Goal: Information Seeking & Learning: Learn about a topic

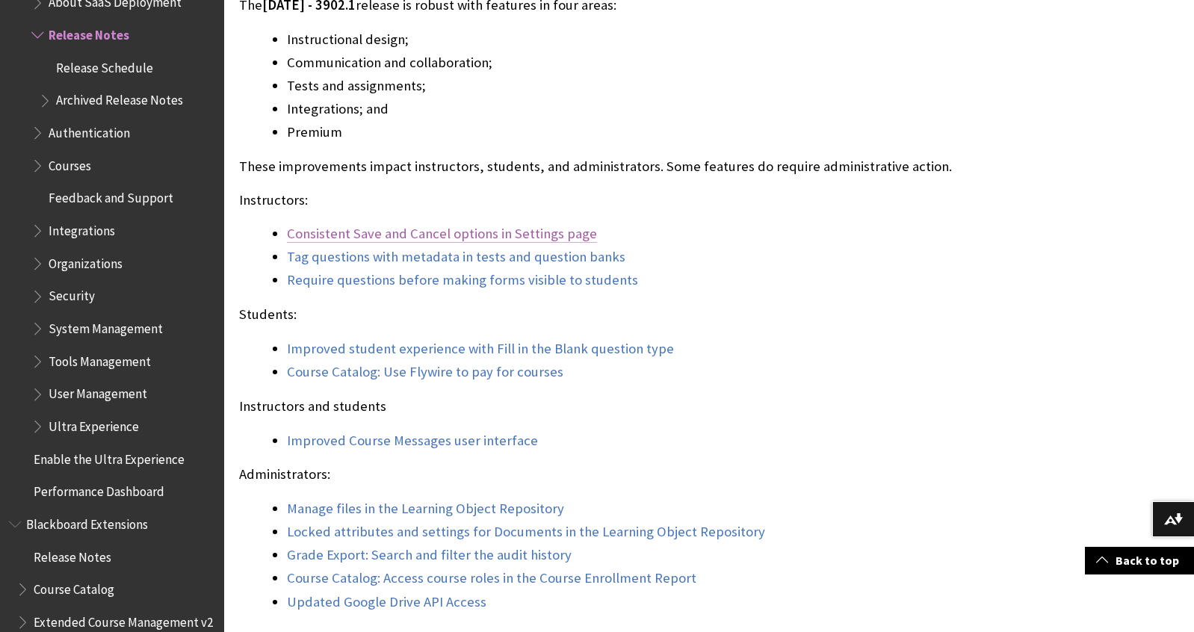
scroll to position [1259, 0]
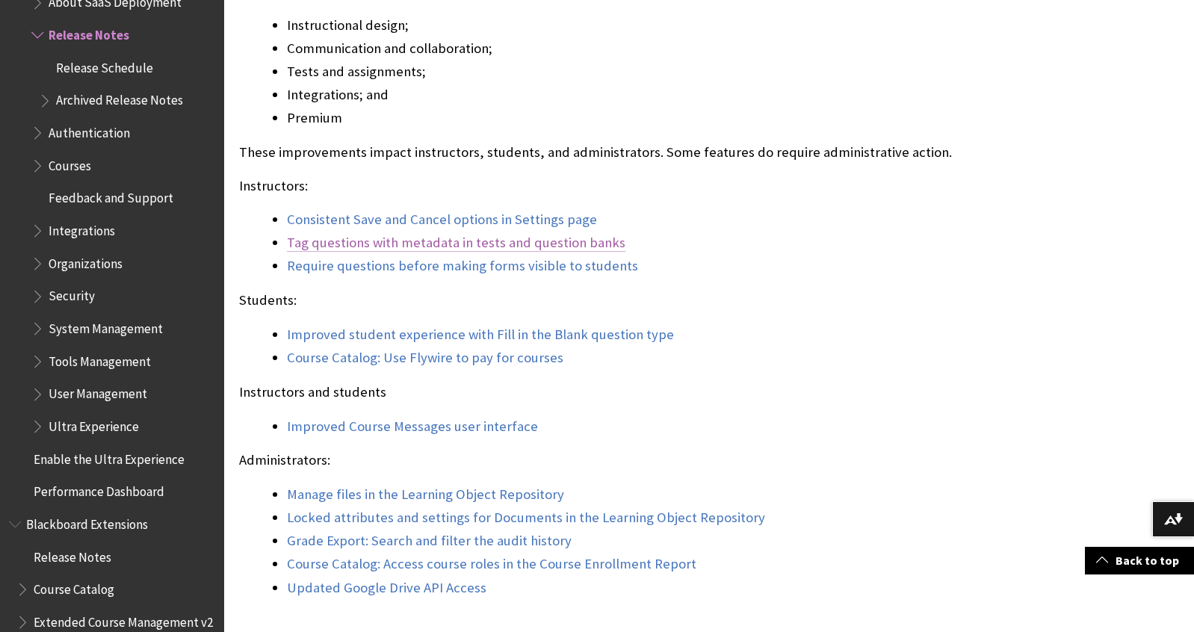
click at [556, 241] on link "Tag questions with metadata in tests and question banks" at bounding box center [456, 243] width 338 height 18
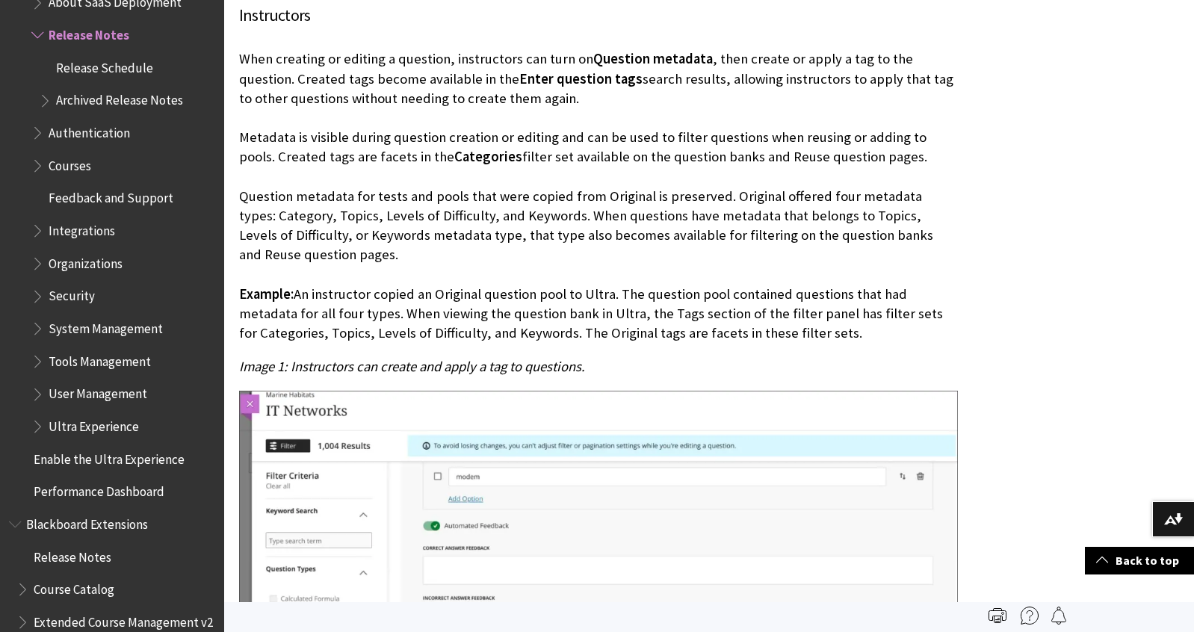
scroll to position [8142, 0]
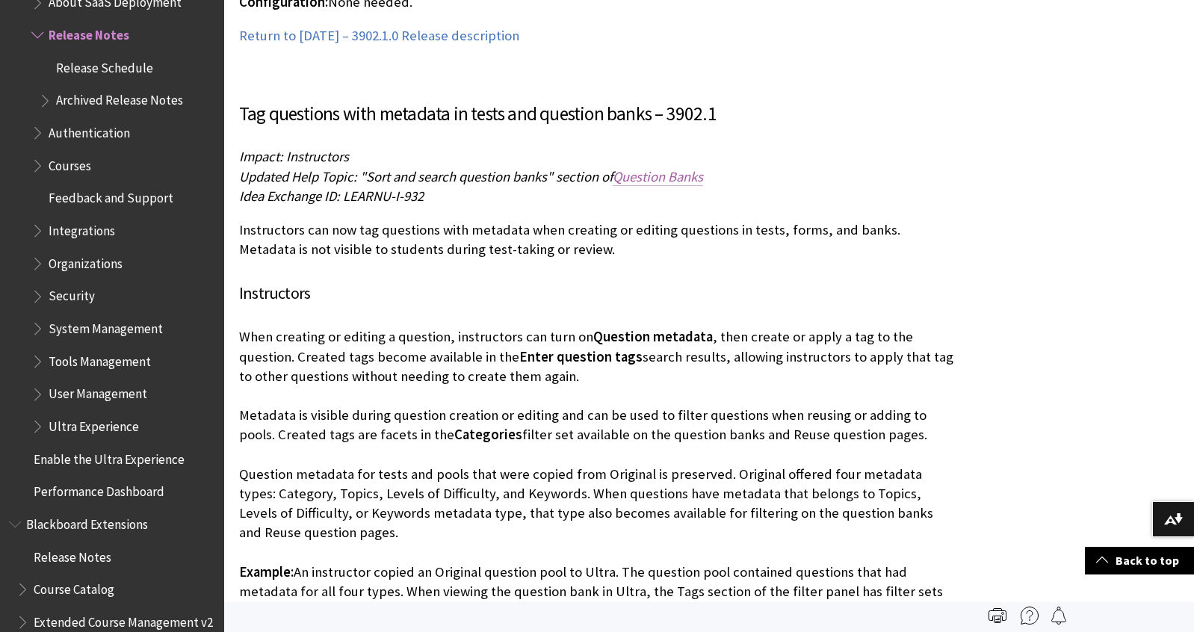
click at [663, 174] on span "Question Banks" at bounding box center [657, 176] width 90 height 17
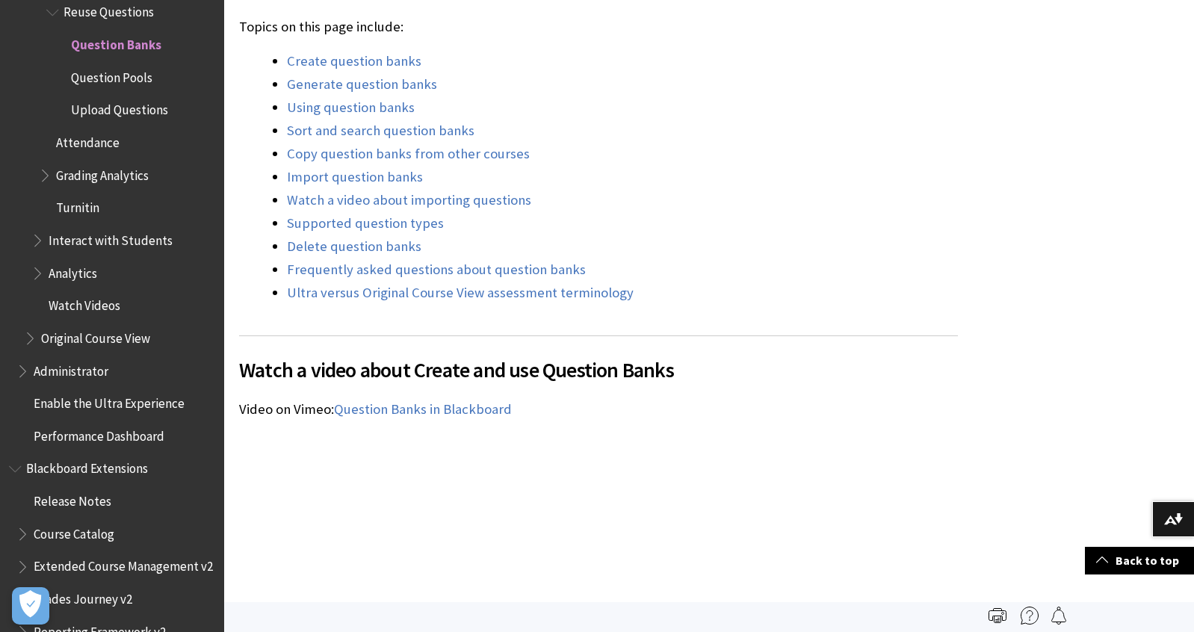
scroll to position [1275, 0]
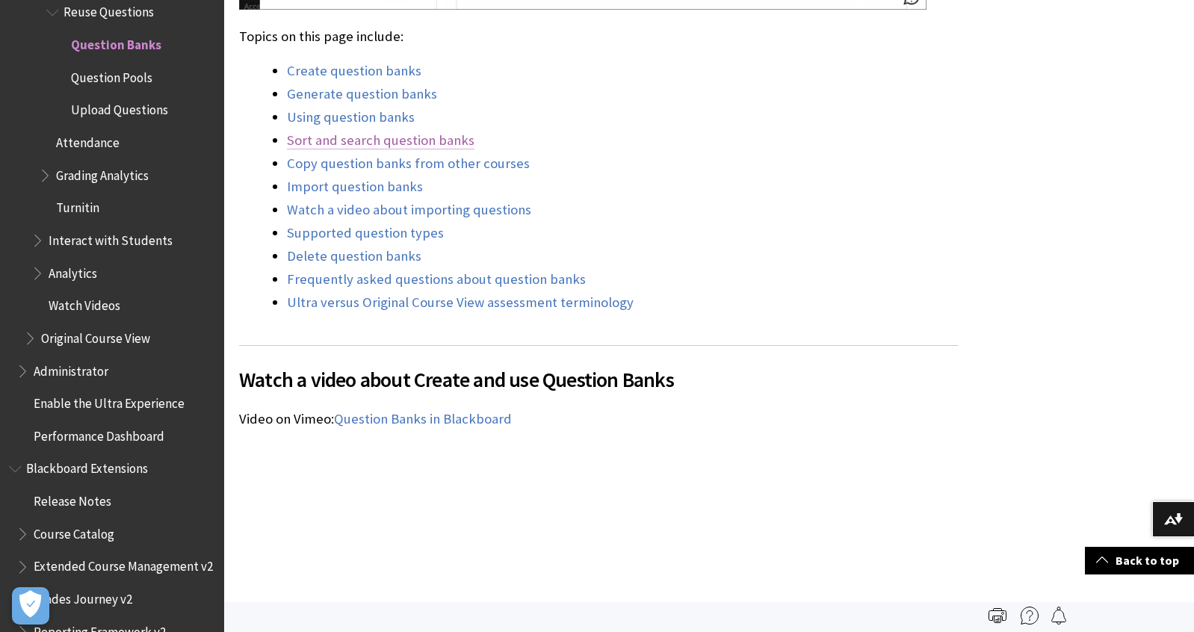
click at [431, 137] on link "Sort and search question banks" at bounding box center [380, 140] width 187 height 18
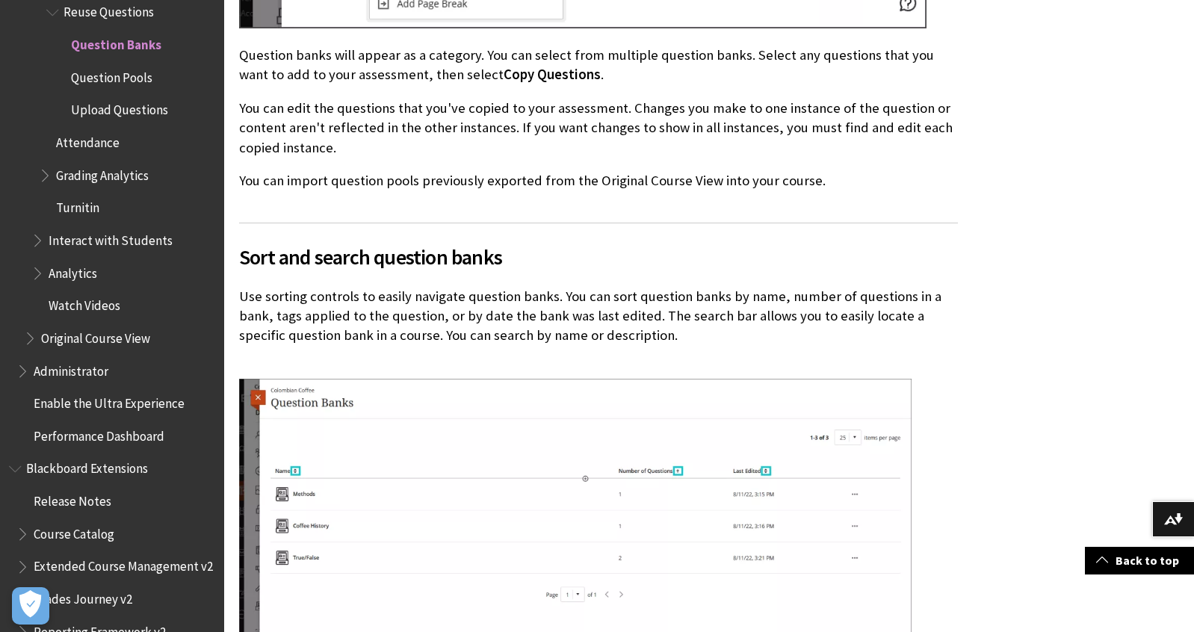
scroll to position [6334, 0]
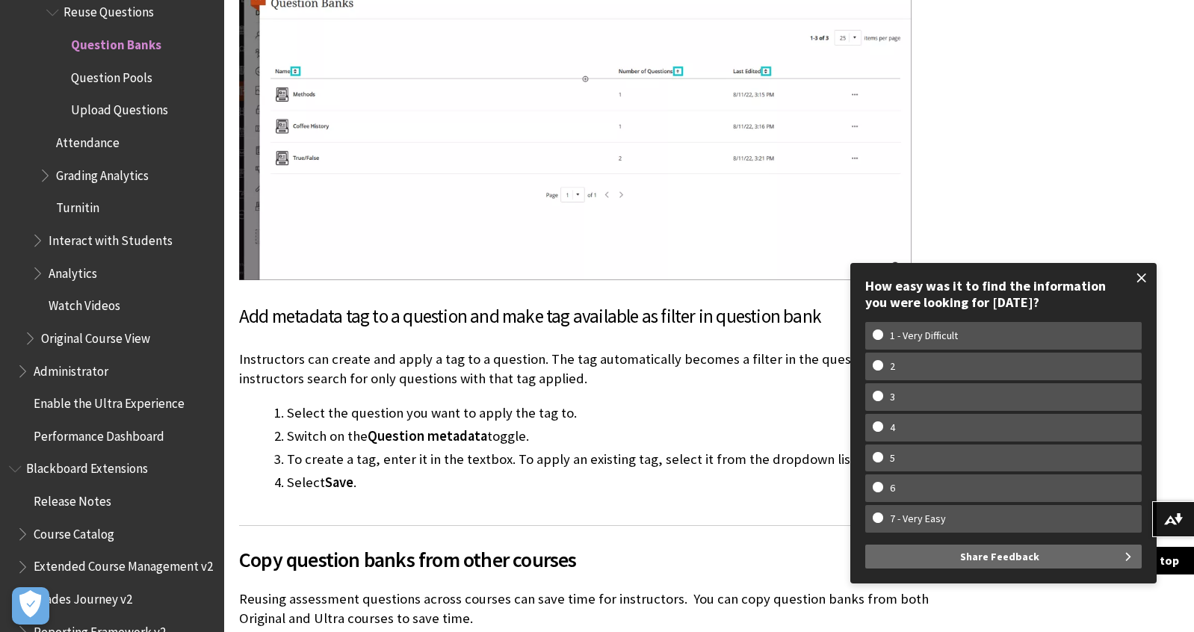
click at [1136, 277] on span at bounding box center [1141, 277] width 31 height 31
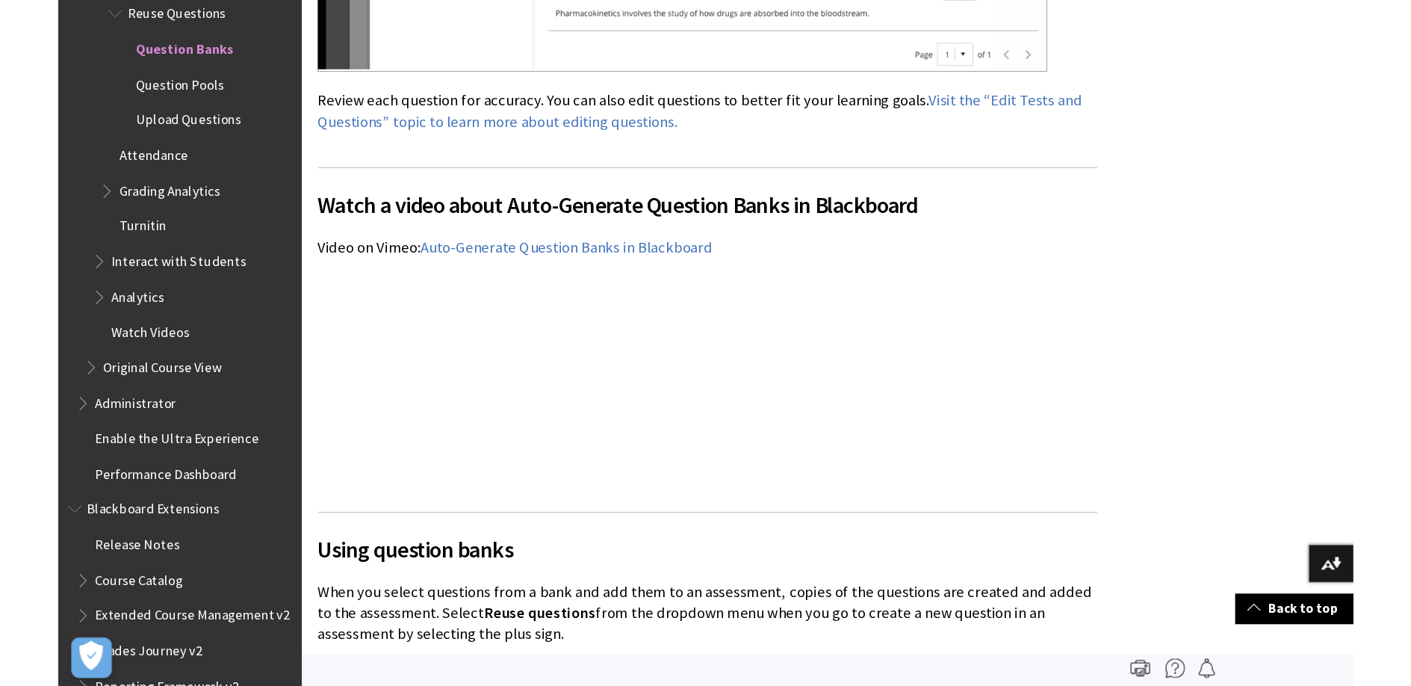
scroll to position [3996, 0]
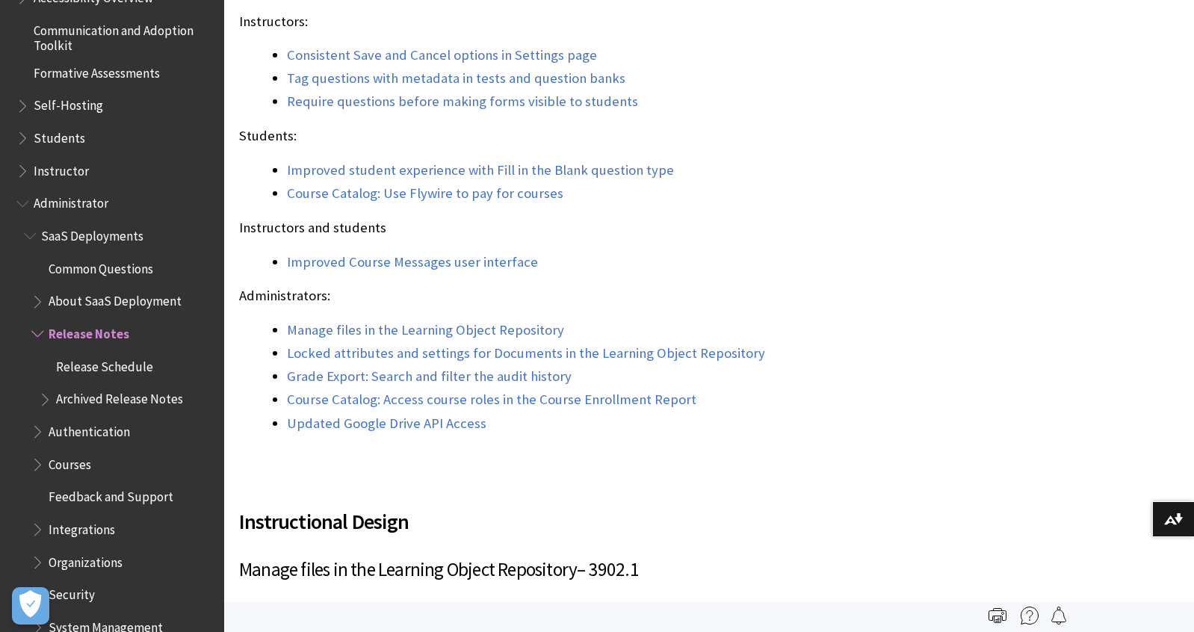
scroll to position [1395, 0]
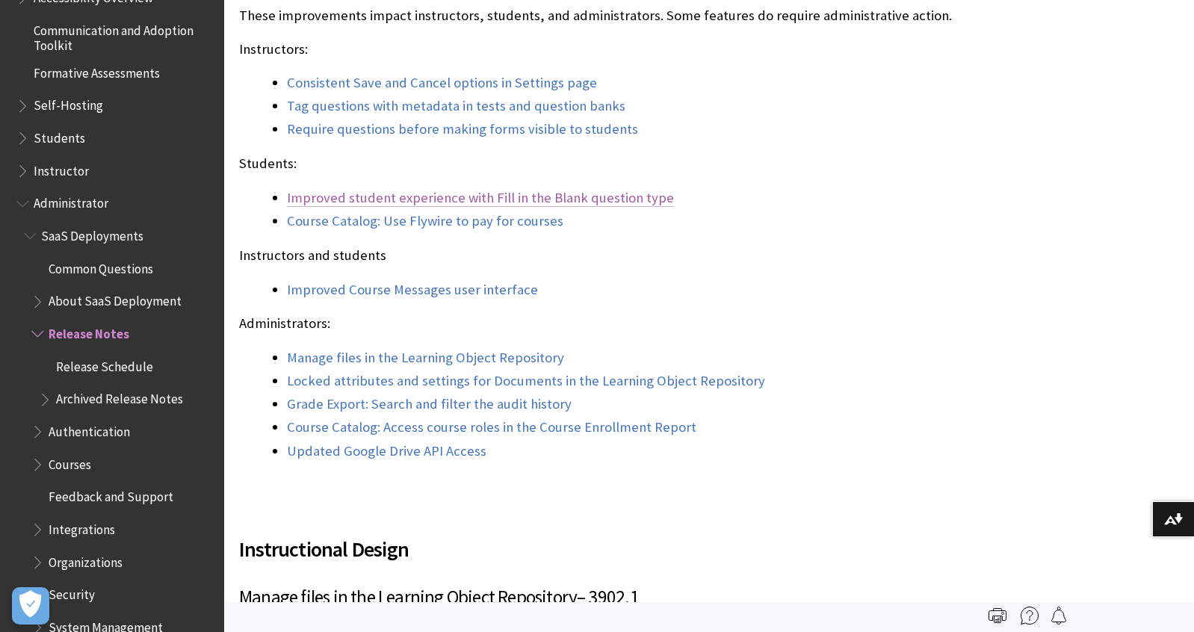
click at [630, 202] on link "Improved student experience with Fill in the Blank question type" at bounding box center [480, 198] width 387 height 18
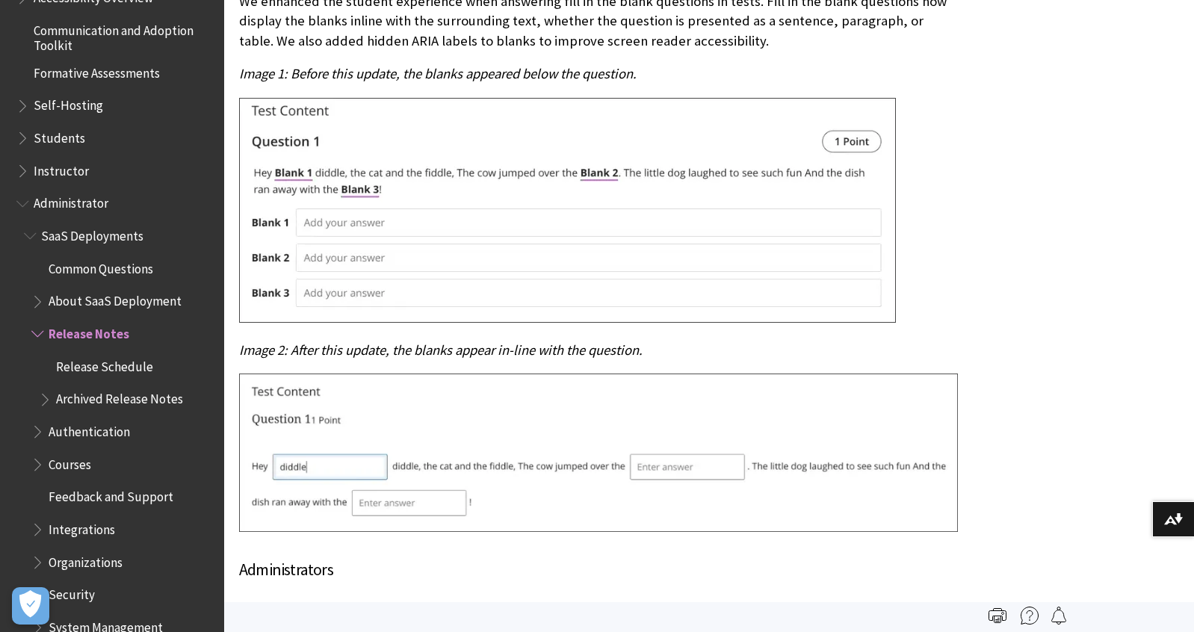
scroll to position [10844, 0]
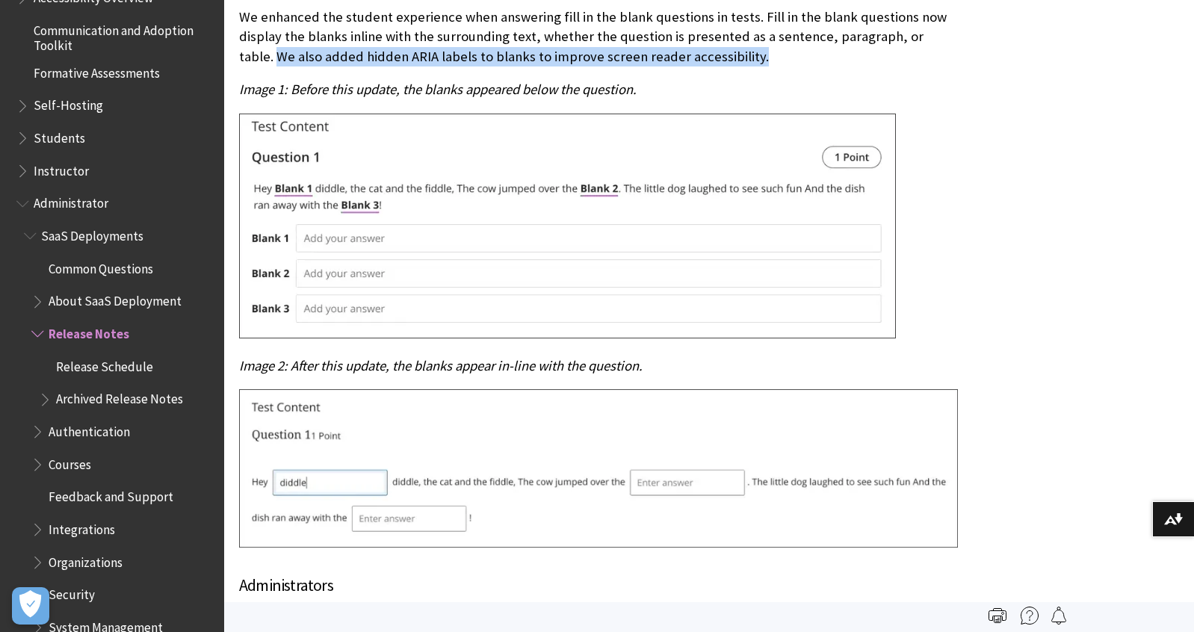
drag, startPoint x: 938, startPoint y: 40, endPoint x: 701, endPoint y: 57, distance: 237.3
click at [701, 57] on p "We enhanced the student experience when answering fill in the blank questions i…" at bounding box center [598, 36] width 719 height 59
copy p "We also added hidden ARIA labels to blanks to improve screen reader accessibili…"
